Goal: Register for event/course: Sign up to attend an event or enroll in a course

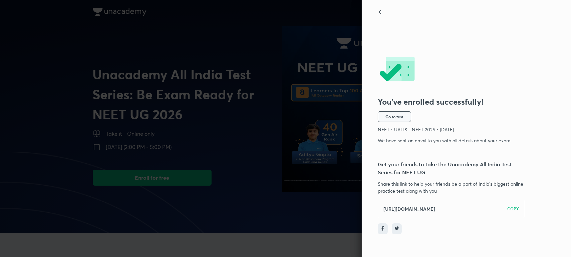
click at [394, 119] on span "Go to test" at bounding box center [395, 116] width 18 height 5
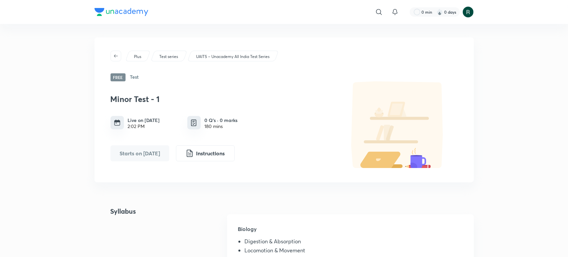
click at [235, 57] on p "UAITS – Unacademy All India Test Series" at bounding box center [232, 57] width 73 height 6
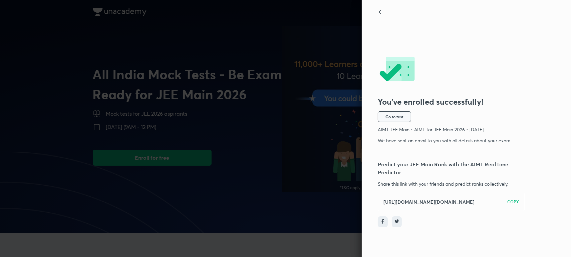
click at [398, 118] on span "Go to test" at bounding box center [395, 116] width 18 height 5
